Goal: Download file/media

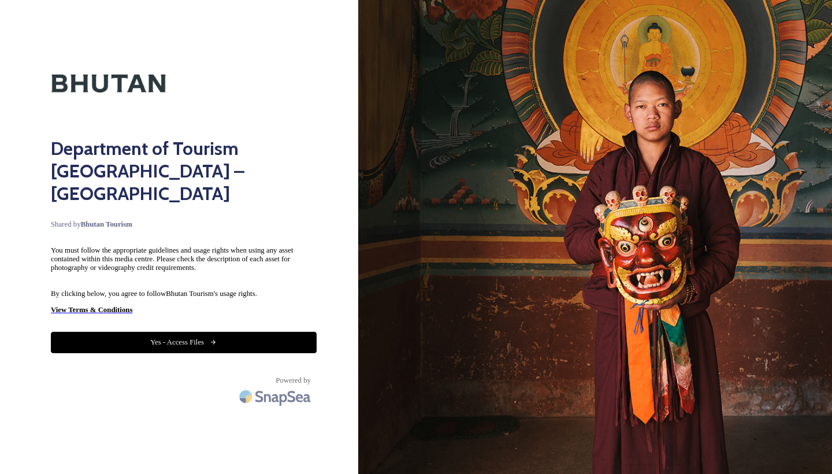
click at [176, 332] on button "Yes - Access Files" at bounding box center [184, 342] width 266 height 21
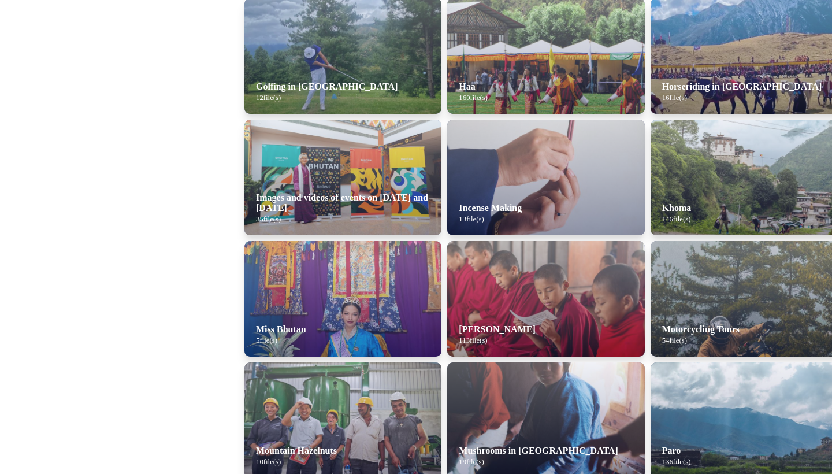
scroll to position [665, 0]
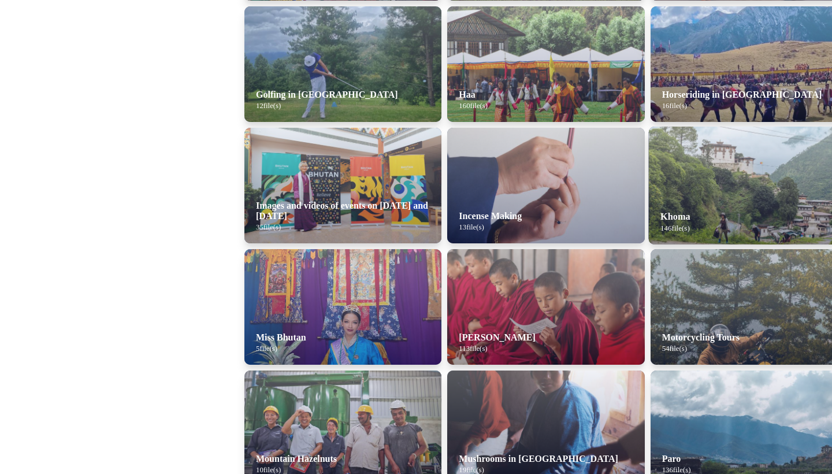
click at [666, 208] on div "Khoma 146 file(s)" at bounding box center [760, 221] width 225 height 45
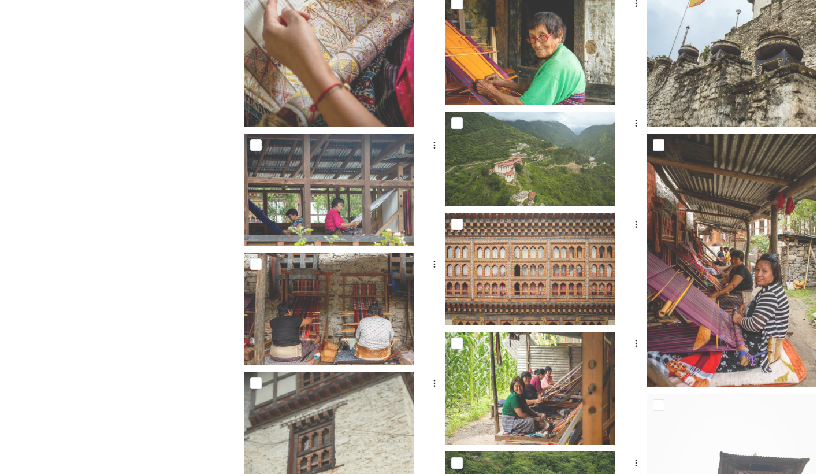
scroll to position [350, 0]
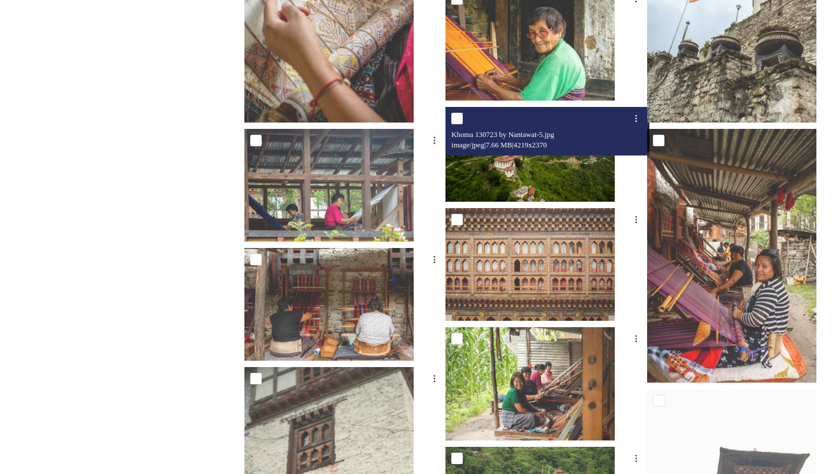
click at [500, 176] on img at bounding box center [529, 154] width 169 height 95
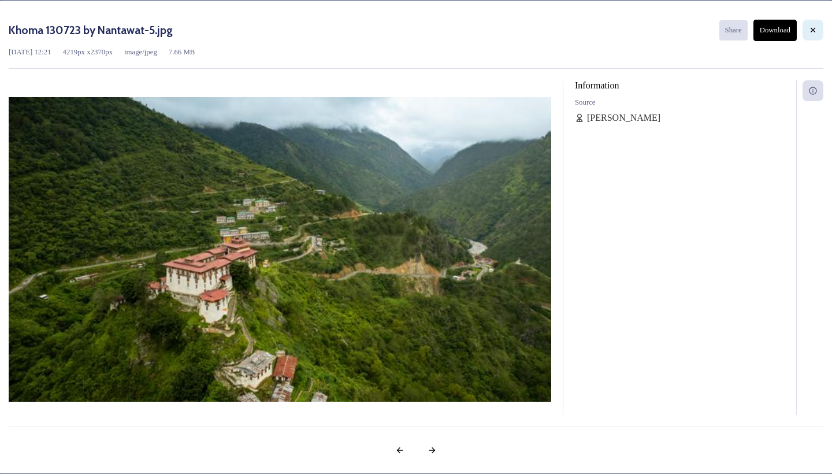
click at [808, 32] on icon at bounding box center [812, 29] width 9 height 9
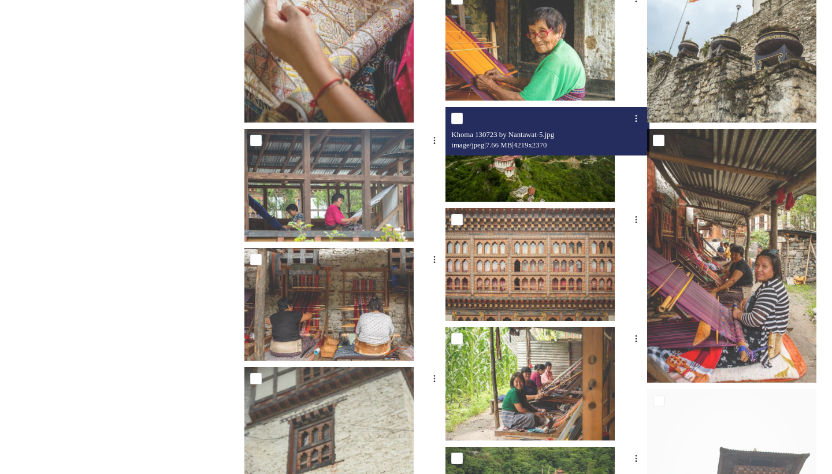
click at [477, 193] on img at bounding box center [529, 154] width 169 height 95
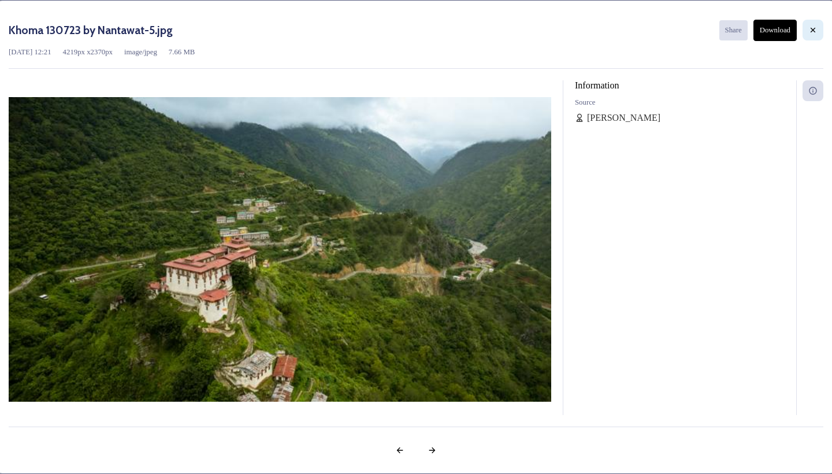
click at [808, 33] on icon at bounding box center [812, 29] width 9 height 9
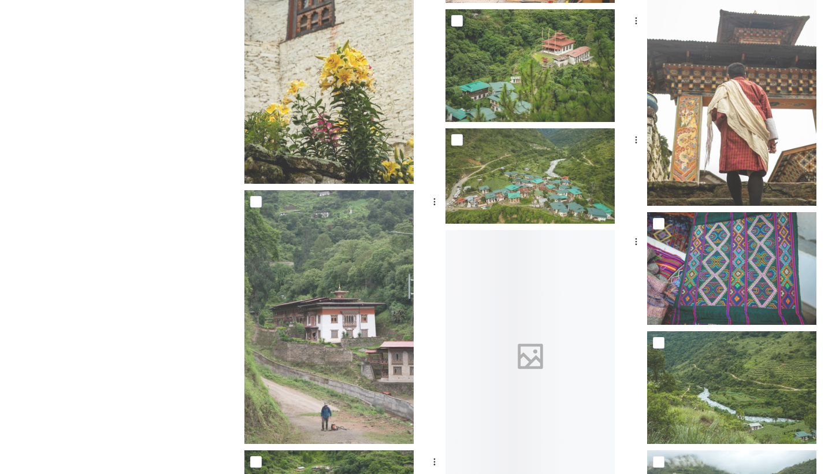
scroll to position [792, 0]
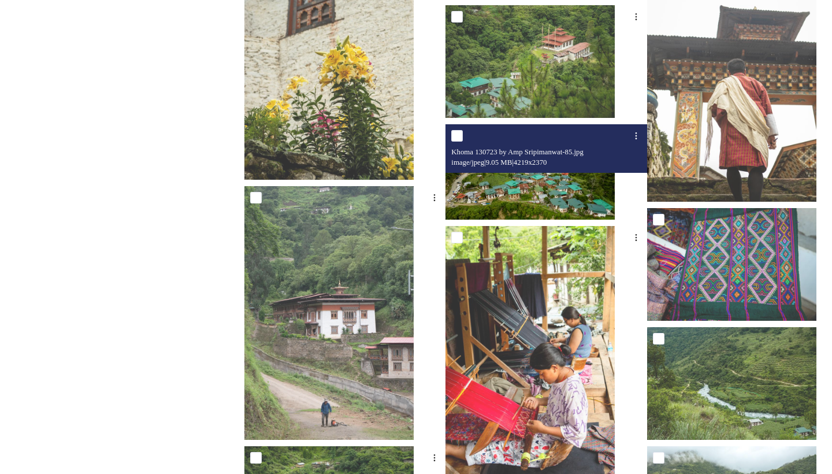
click at [486, 198] on img at bounding box center [529, 171] width 169 height 95
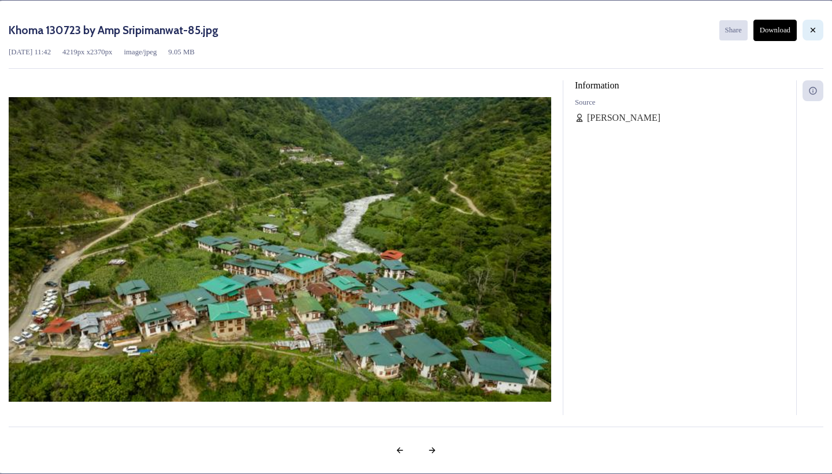
click at [808, 34] on icon at bounding box center [812, 29] width 9 height 9
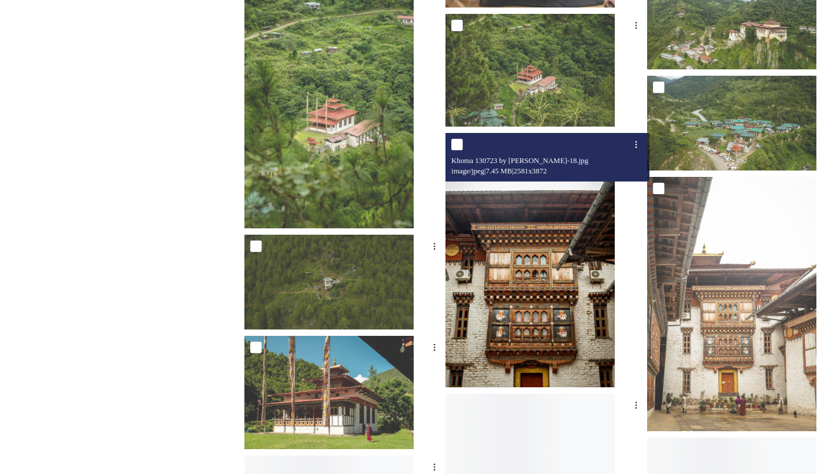
scroll to position [1265, 0]
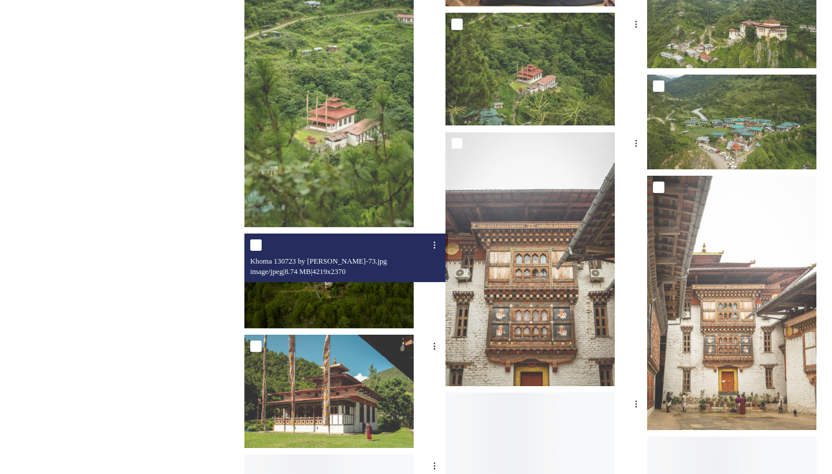
click at [344, 296] on img at bounding box center [328, 280] width 169 height 95
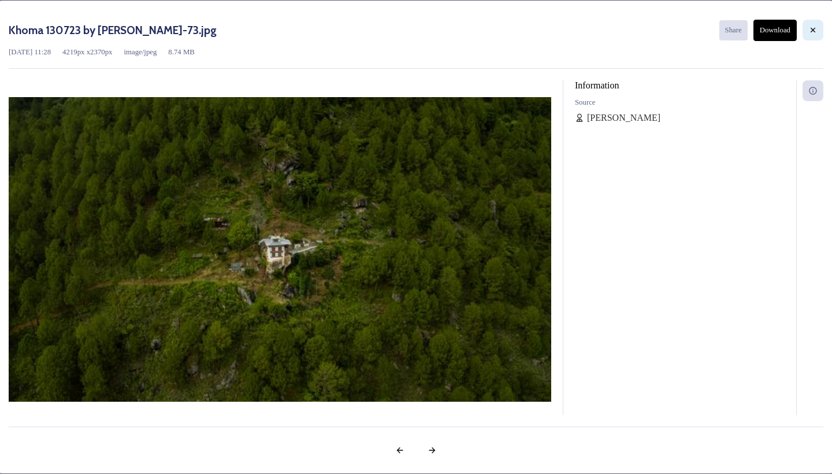
click at [808, 34] on icon at bounding box center [812, 29] width 9 height 9
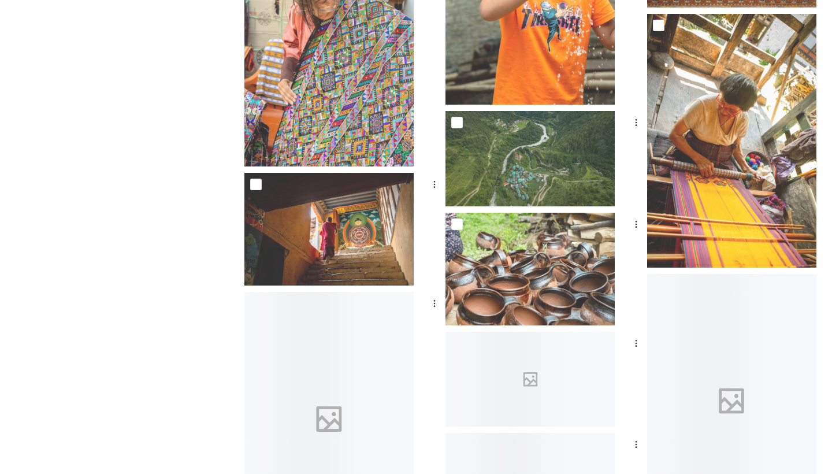
scroll to position [2447, 0]
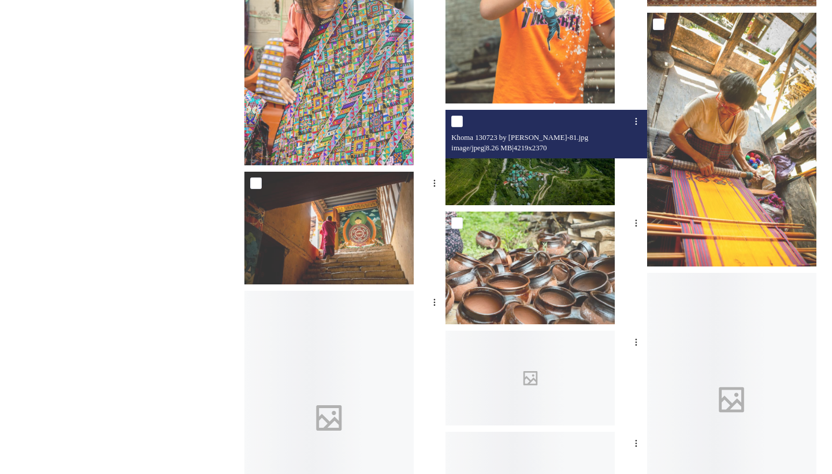
click at [522, 178] on img at bounding box center [529, 157] width 169 height 95
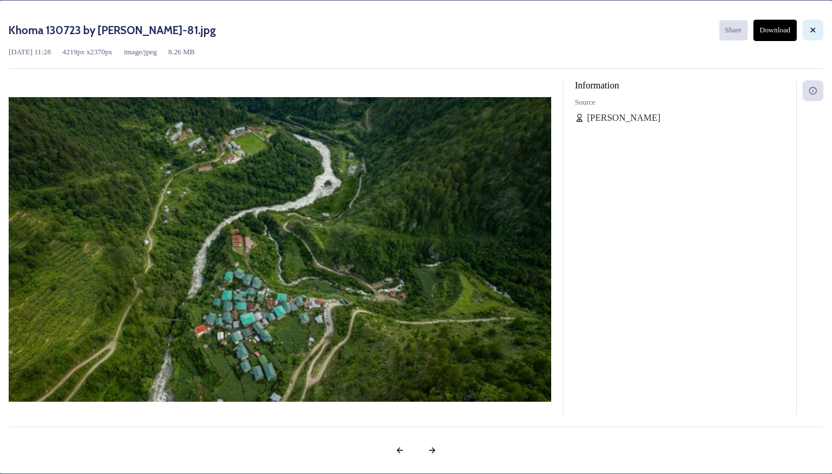
click at [808, 35] on icon at bounding box center [812, 29] width 9 height 9
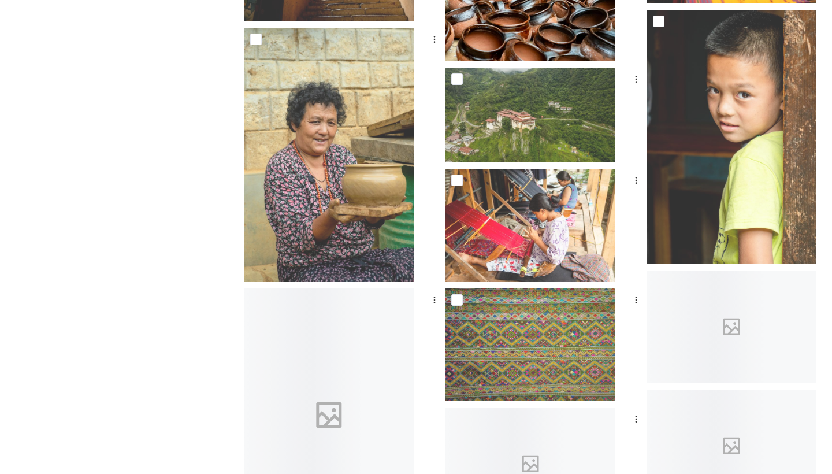
scroll to position [2712, 0]
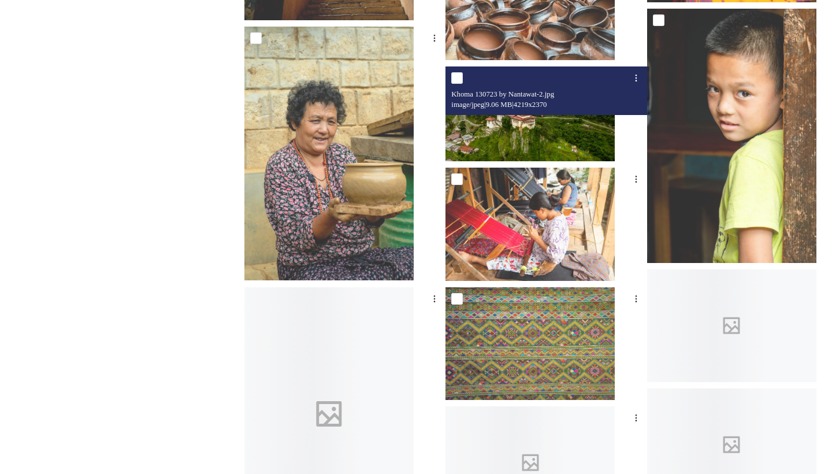
click at [485, 155] on img at bounding box center [529, 113] width 169 height 95
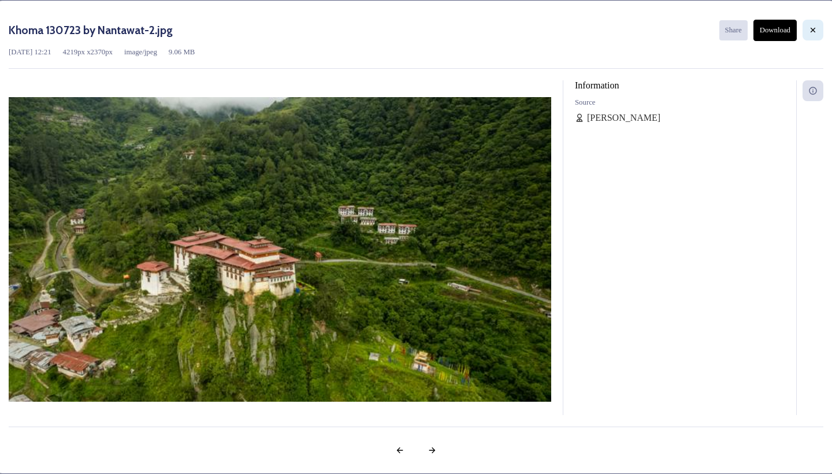
click at [808, 33] on icon at bounding box center [812, 29] width 9 height 9
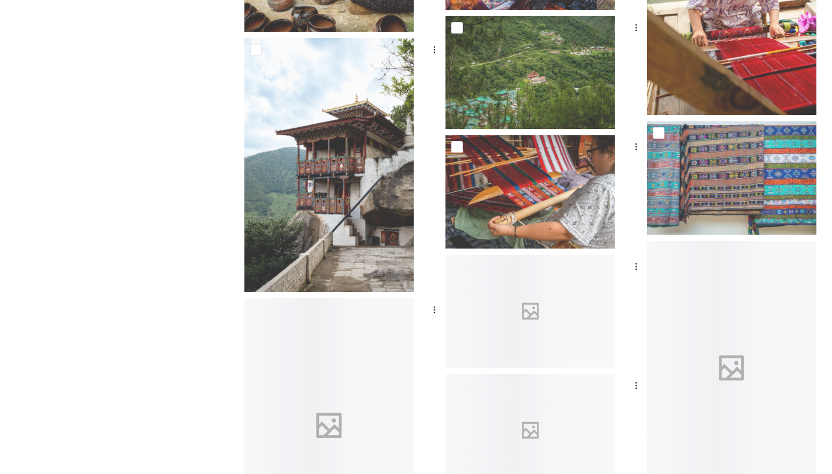
scroll to position [3461, 0]
